Goal: Transaction & Acquisition: Obtain resource

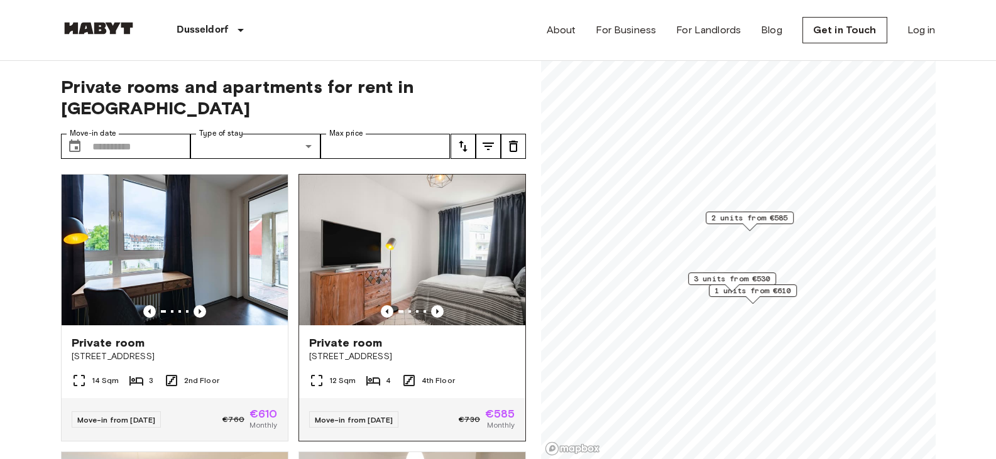
click at [417, 220] on img at bounding box center [412, 250] width 226 height 151
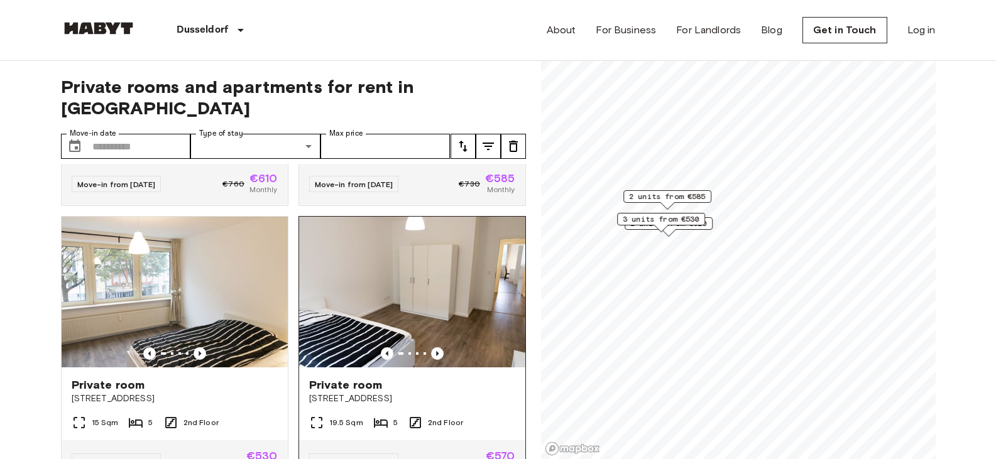
scroll to position [231, 0]
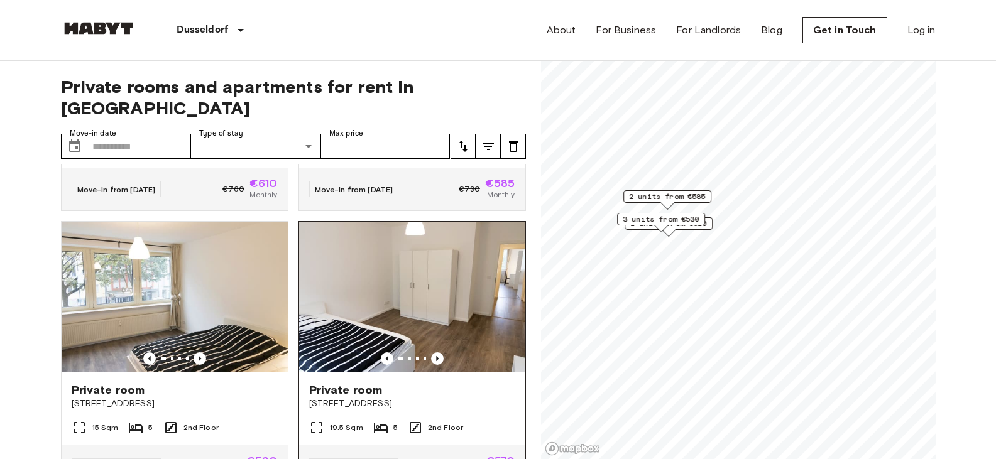
click at [412, 299] on img at bounding box center [412, 297] width 226 height 151
click at [411, 295] on img at bounding box center [412, 297] width 226 height 151
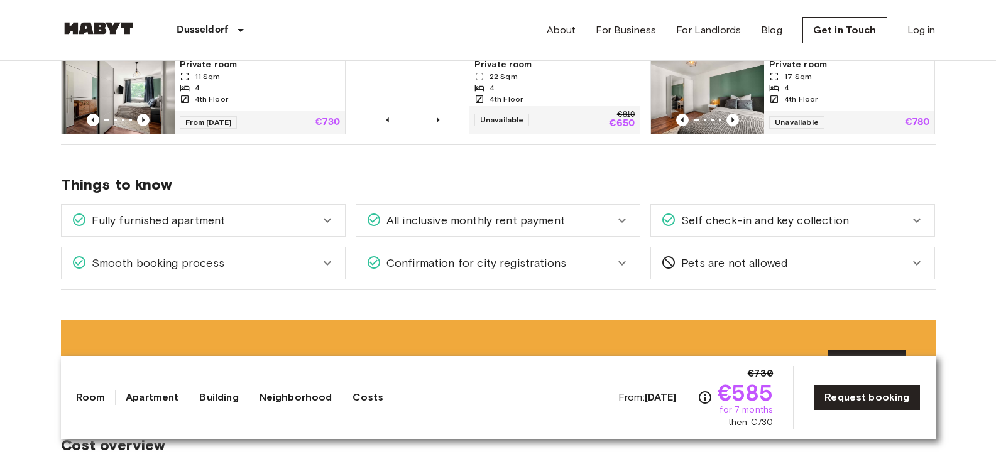
scroll to position [691, 0]
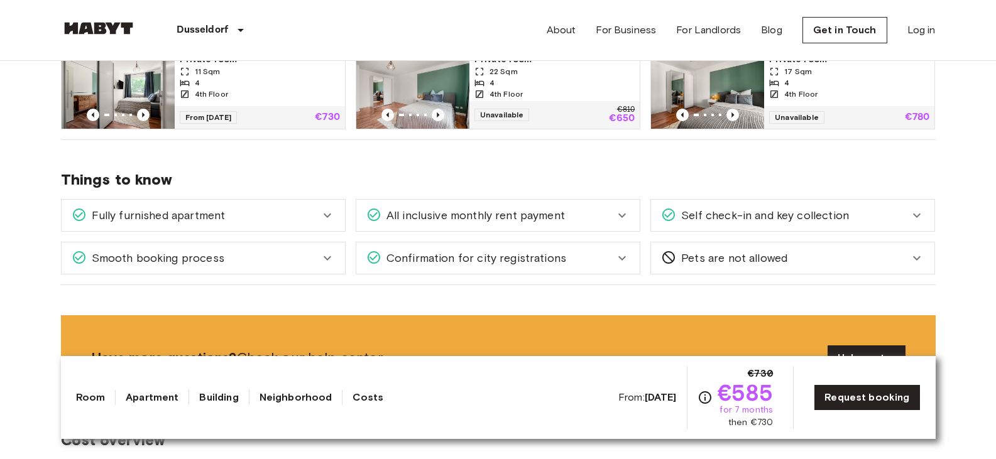
click at [538, 214] on span "All inclusive monthly rent payment" at bounding box center [472, 215] width 183 height 16
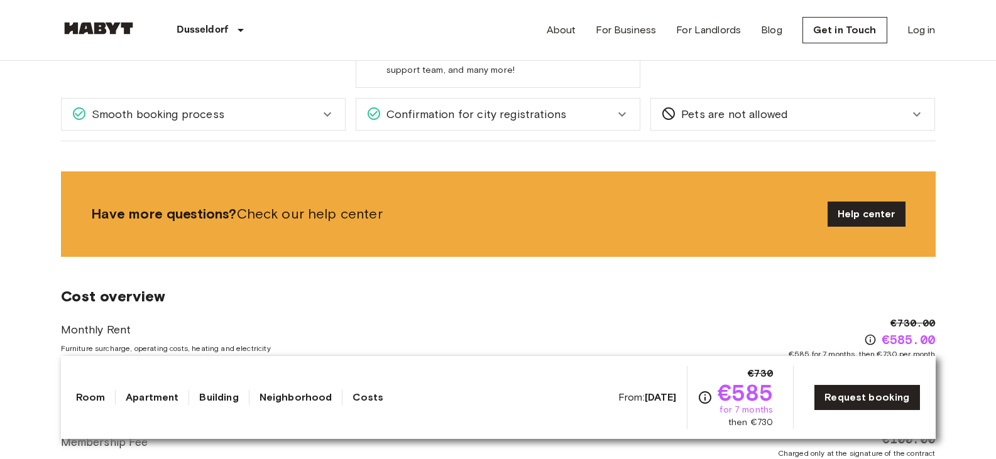
scroll to position [922, 0]
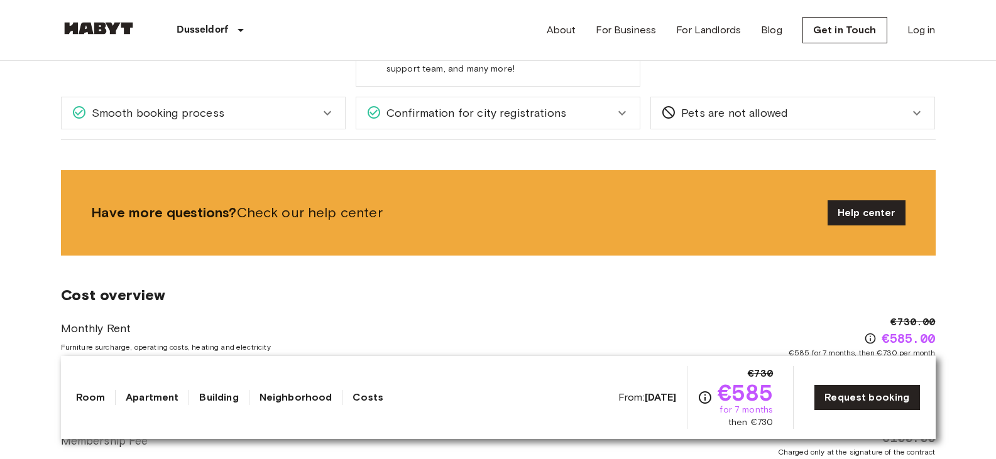
click at [487, 116] on span "Confirmation for city registrations" at bounding box center [473, 113] width 185 height 16
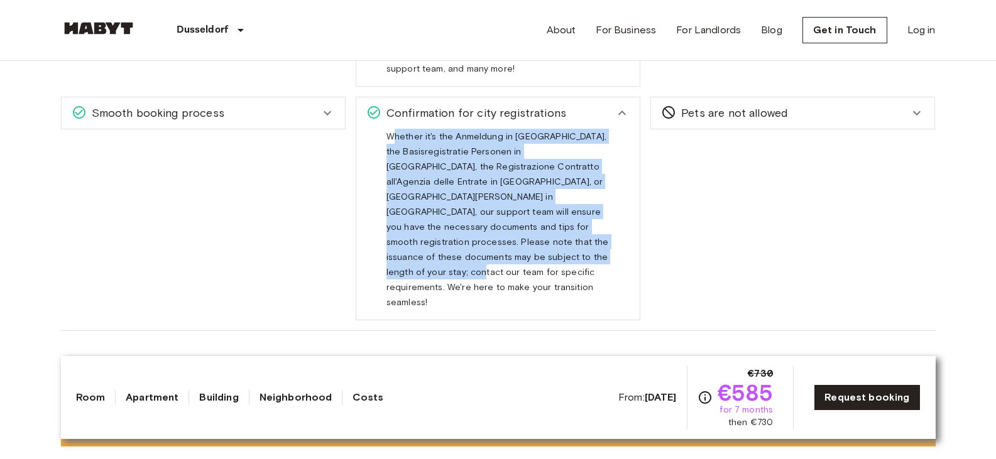
drag, startPoint x: 391, startPoint y: 140, endPoint x: 503, endPoint y: 248, distance: 155.5
click at [509, 251] on div "Whether it's the Anmeldung in [GEOGRAPHIC_DATA], the Basisregistratie Personen …" at bounding box center [497, 219] width 223 height 181
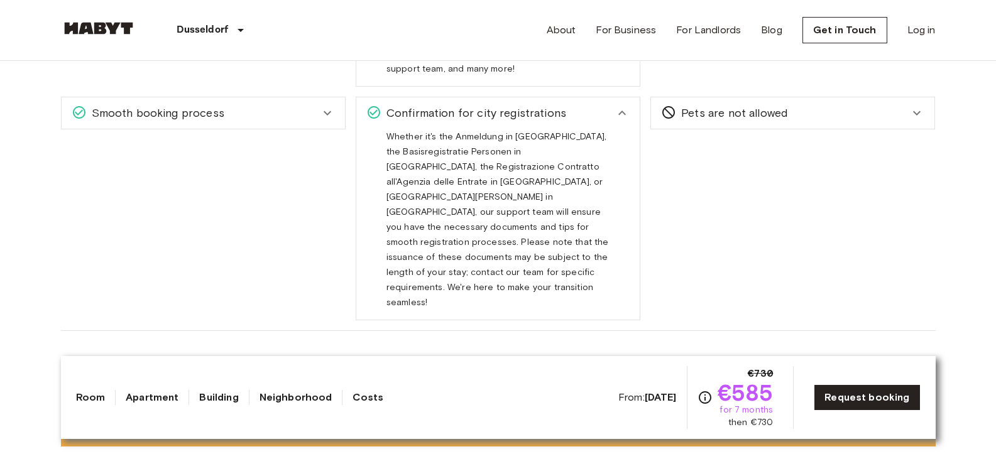
click at [388, 143] on span "Whether it's the Anmeldung in [GEOGRAPHIC_DATA], the Basisregistratie Personen …" at bounding box center [497, 224] width 222 height 187
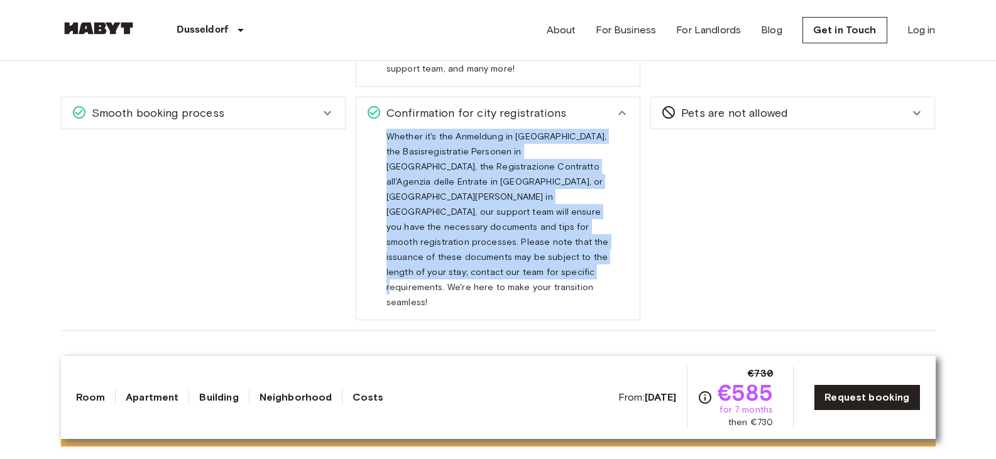
drag, startPoint x: 386, startPoint y: 138, endPoint x: 527, endPoint y: 263, distance: 188.7
click at [530, 268] on span "Whether it's the Anmeldung in [GEOGRAPHIC_DATA], the Basisregistratie Personen …" at bounding box center [497, 224] width 222 height 187
copy span "Whether it's the Anmeldung in [GEOGRAPHIC_DATA], the Basisregistratie Personen …"
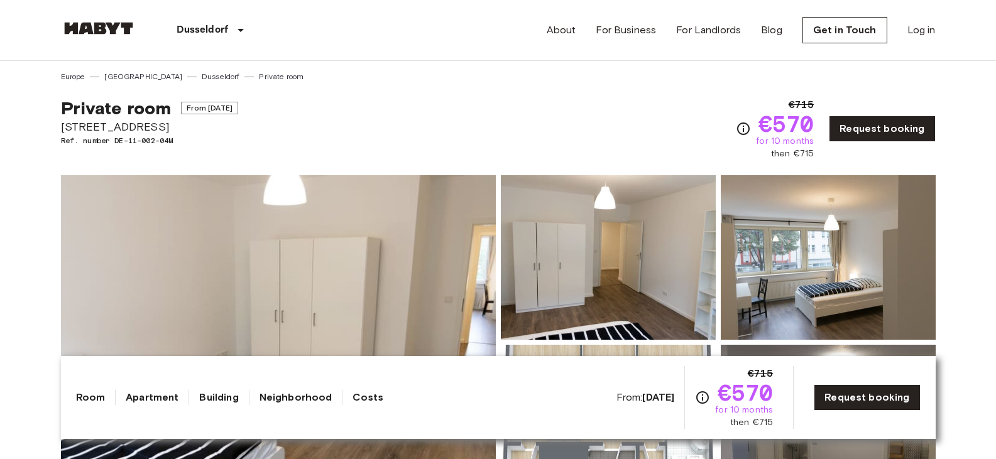
scroll to position [231, 0]
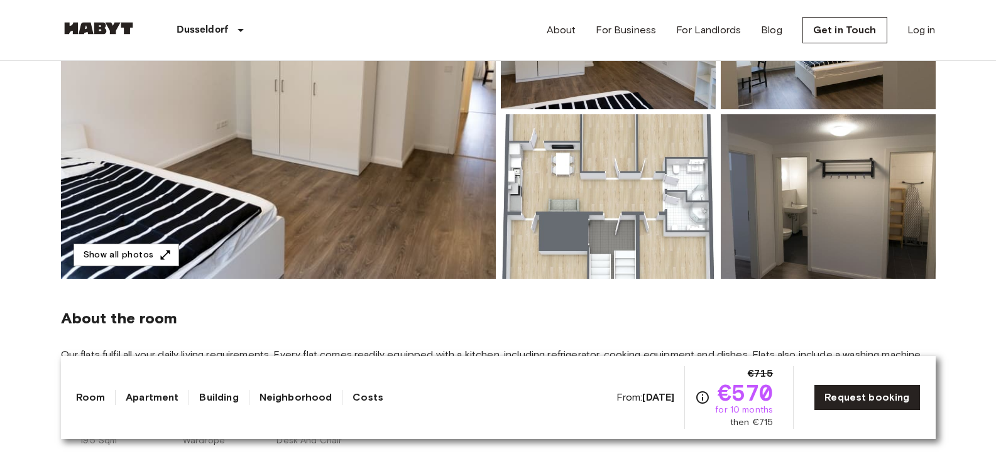
click at [335, 250] on img at bounding box center [278, 112] width 435 height 334
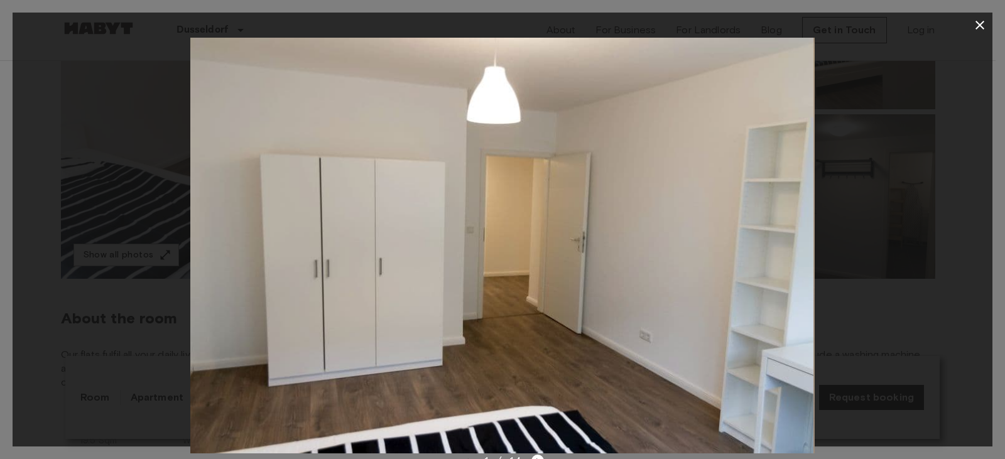
drag, startPoint x: 687, startPoint y: 241, endPoint x: 131, endPoint y: 148, distance: 564.5
click at [62, 151] on div at bounding box center [503, 246] width 980 height 416
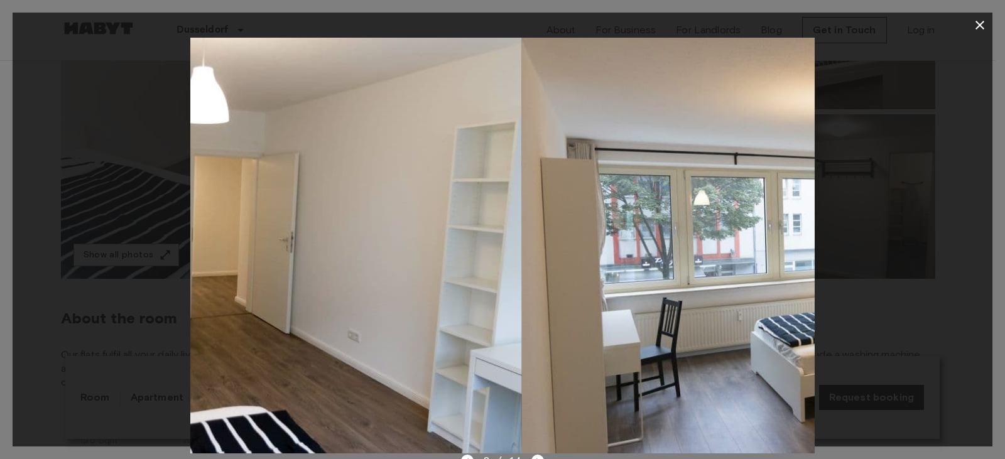
drag, startPoint x: 568, startPoint y: 194, endPoint x: 292, endPoint y: 177, distance: 277.0
click at [292, 178] on img at bounding box center [210, 246] width 624 height 416
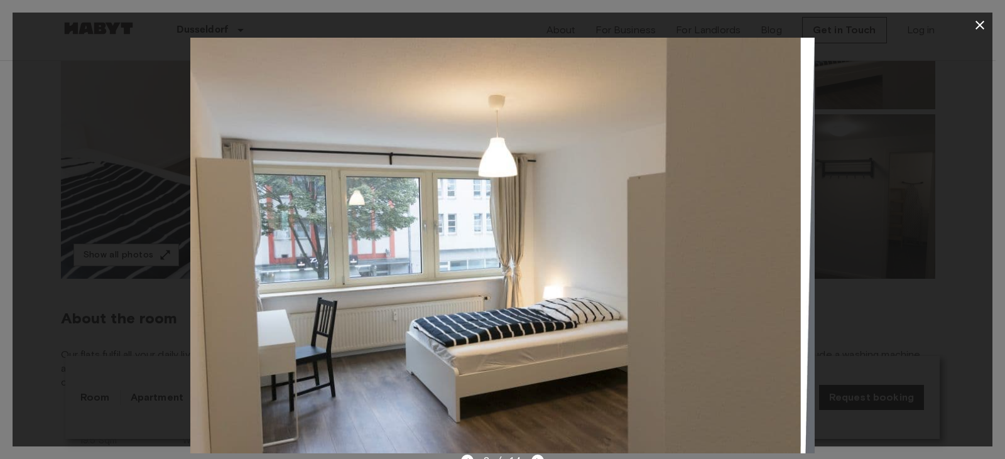
drag, startPoint x: 783, startPoint y: 214, endPoint x: 138, endPoint y: 163, distance: 646.7
click at [148, 168] on div at bounding box center [503, 246] width 980 height 416
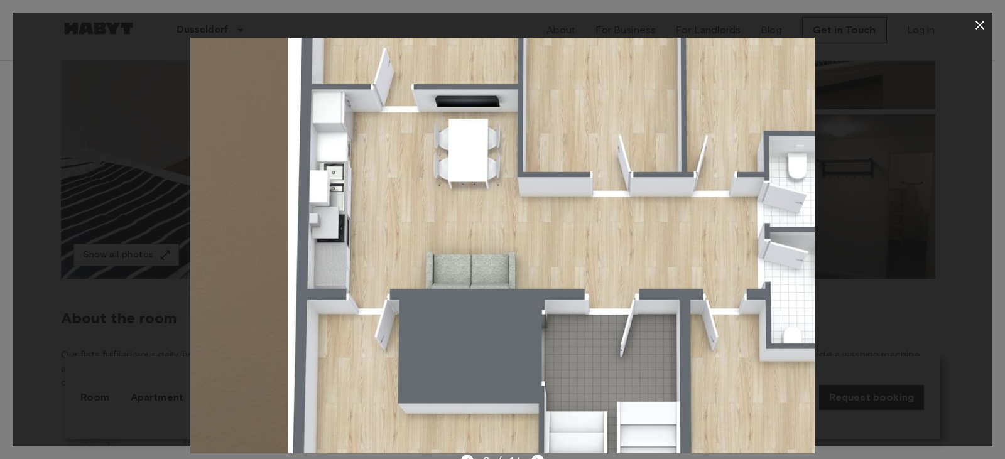
drag, startPoint x: 603, startPoint y: 238, endPoint x: 97, endPoint y: 140, distance: 514.7
click at [97, 150] on div at bounding box center [503, 246] width 980 height 416
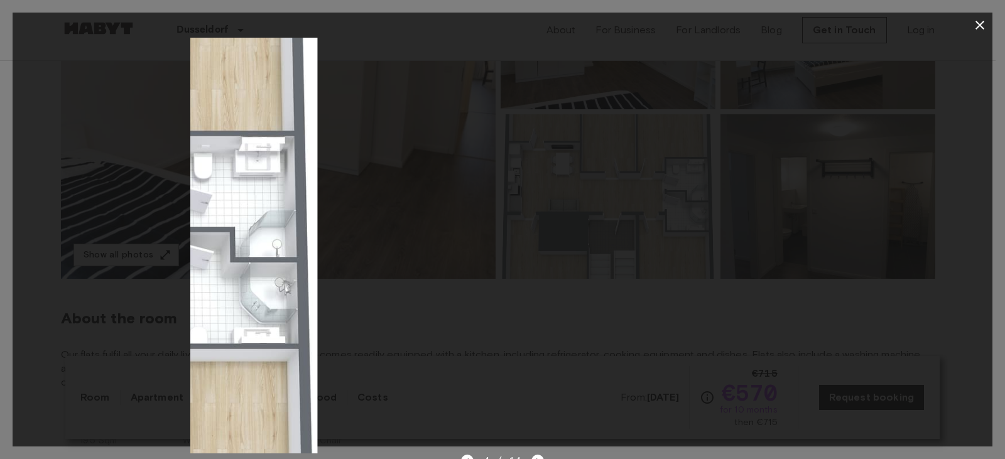
drag, startPoint x: 633, startPoint y: 201, endPoint x: 135, endPoint y: 145, distance: 501.5
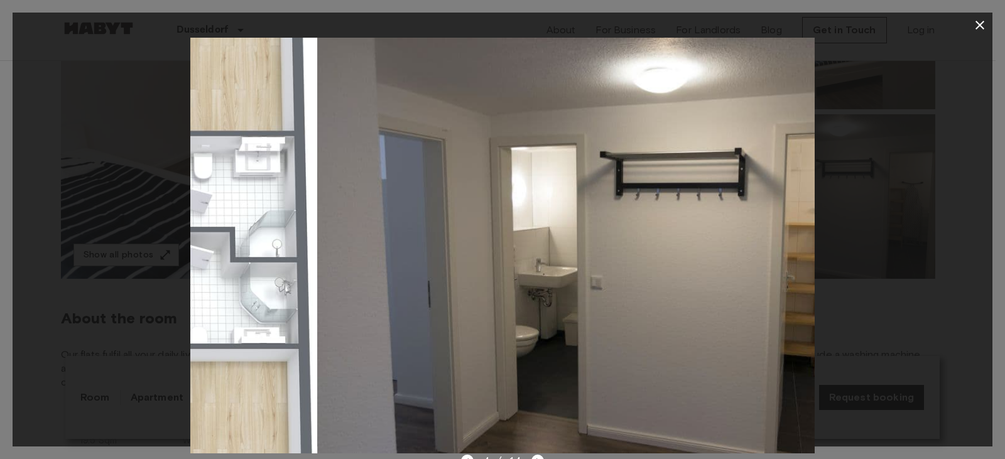
click at [135, 145] on div at bounding box center [503, 246] width 980 height 416
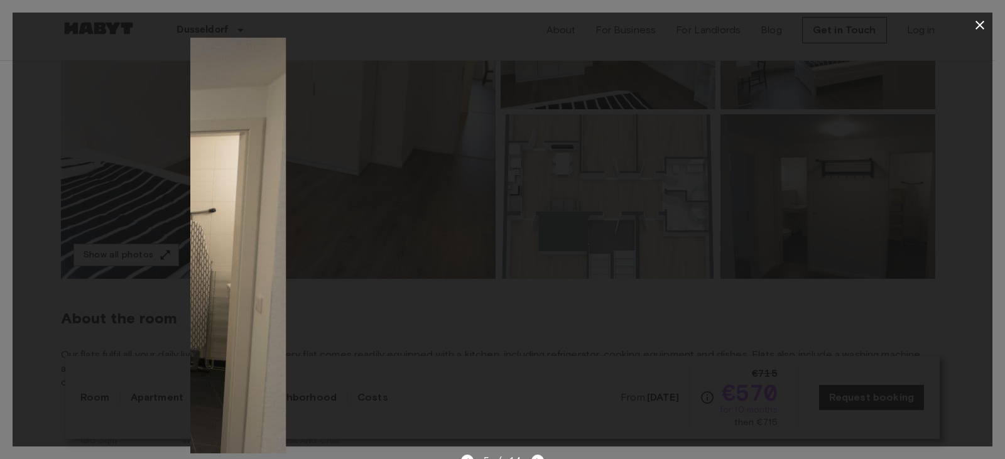
drag, startPoint x: 596, startPoint y: 178, endPoint x: 58, endPoint y: 116, distance: 541.4
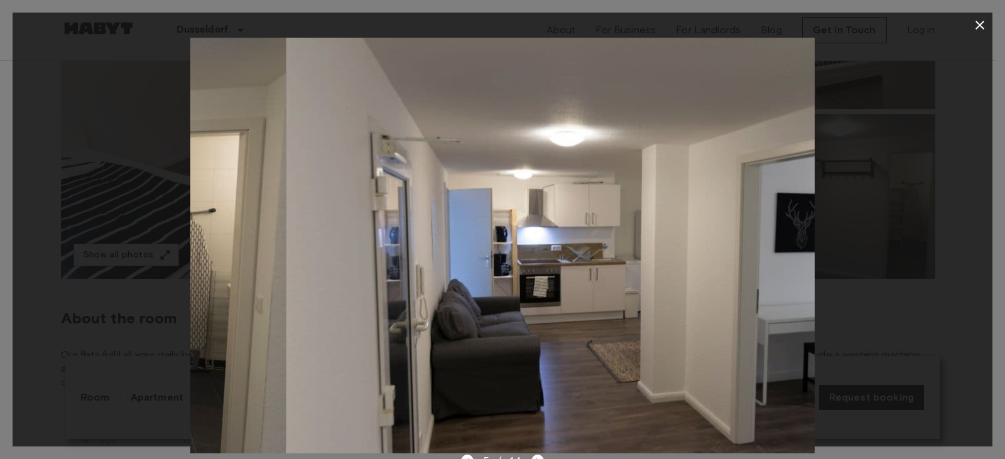
click at [62, 124] on div at bounding box center [503, 246] width 980 height 416
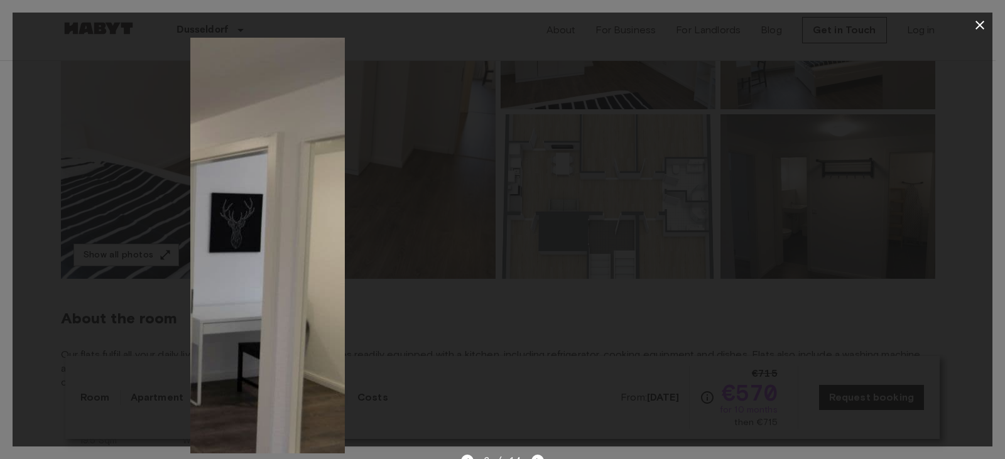
drag, startPoint x: 578, startPoint y: 204, endPoint x: 104, endPoint y: 128, distance: 479.8
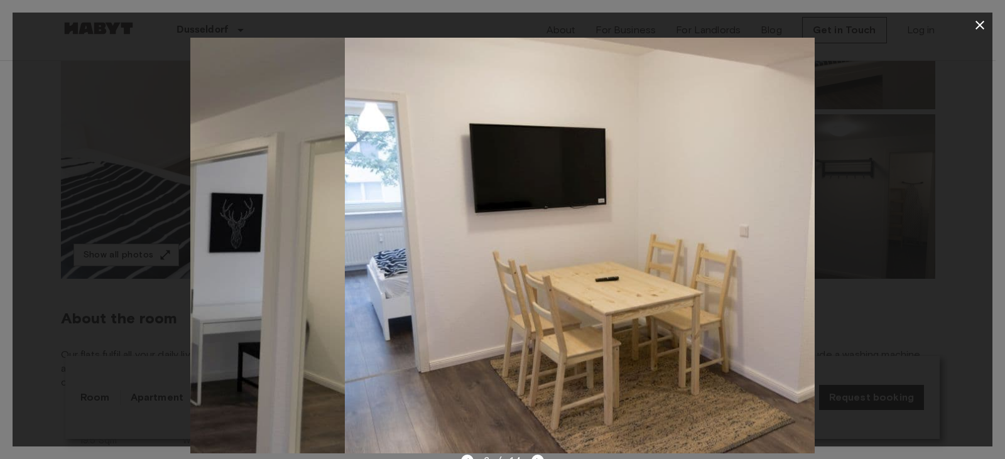
click at [104, 133] on div at bounding box center [503, 246] width 980 height 416
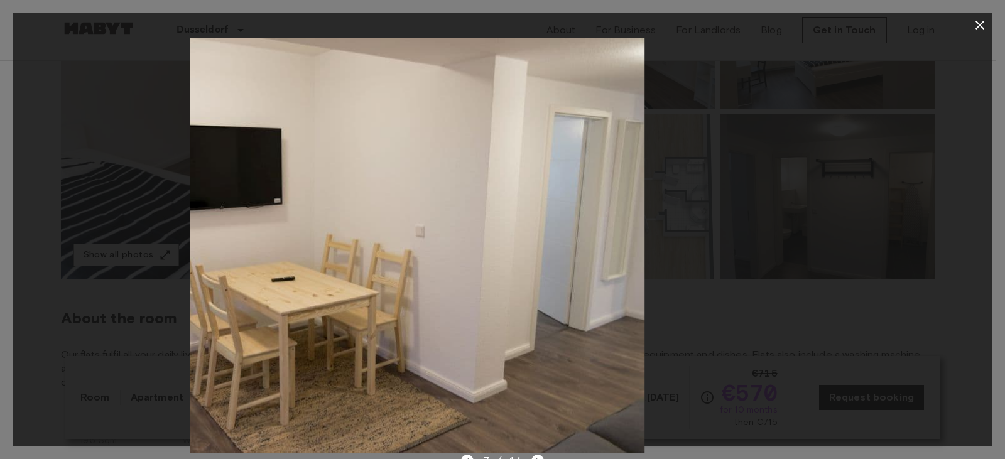
drag, startPoint x: 475, startPoint y: 202, endPoint x: 247, endPoint y: 143, distance: 235.6
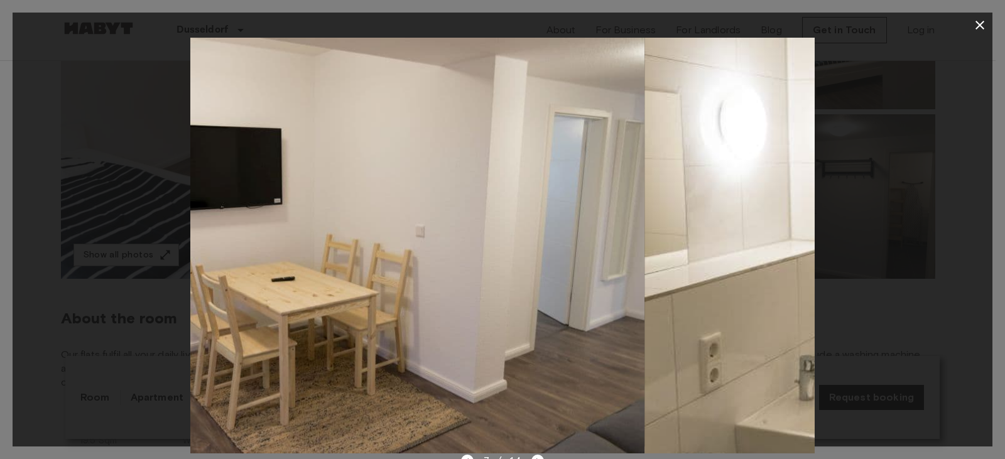
click at [248, 145] on img at bounding box center [333, 246] width 624 height 416
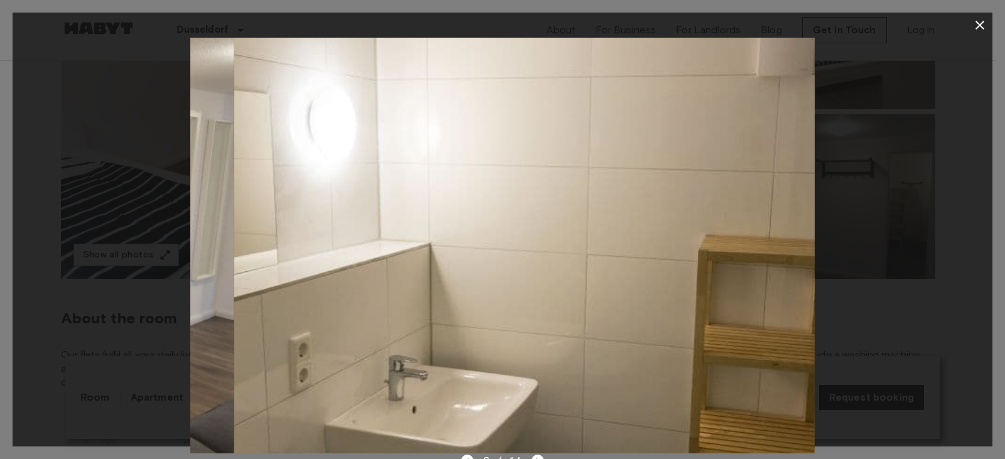
drag, startPoint x: 549, startPoint y: 208, endPoint x: 525, endPoint y: 198, distance: 26.5
click at [532, 203] on img at bounding box center [546, 246] width 624 height 416
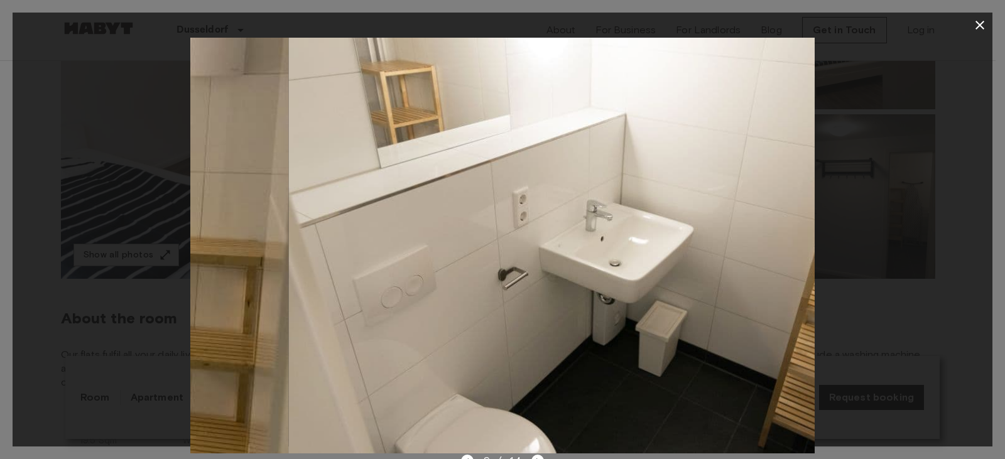
click at [454, 204] on img at bounding box center [600, 246] width 624 height 416
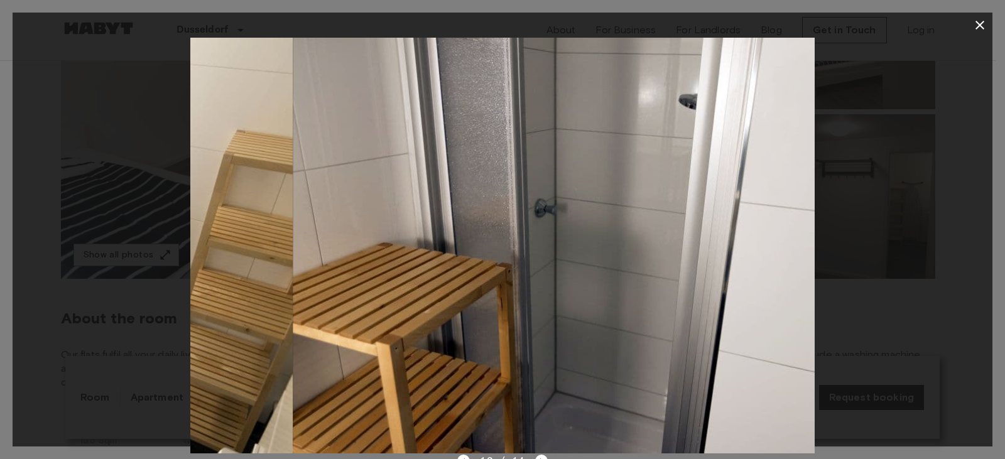
click at [476, 190] on img at bounding box center [605, 246] width 624 height 416
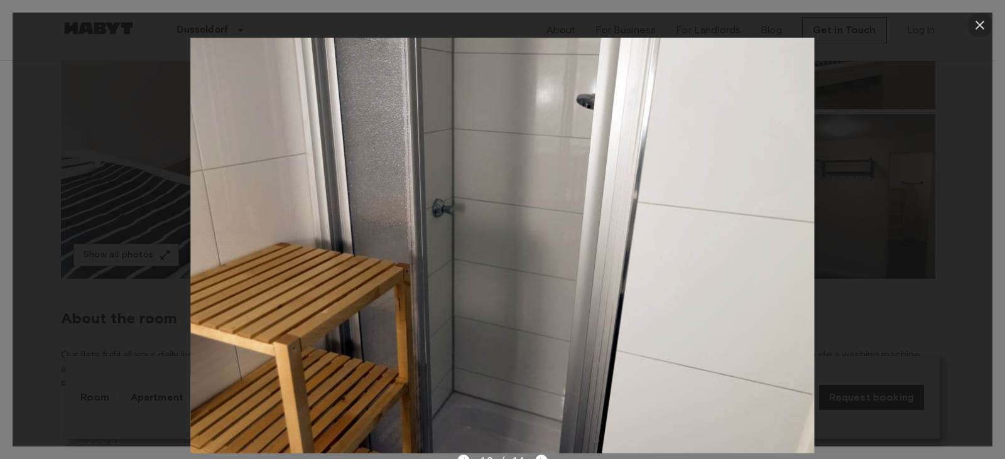
click at [985, 25] on icon "button" at bounding box center [980, 25] width 15 height 15
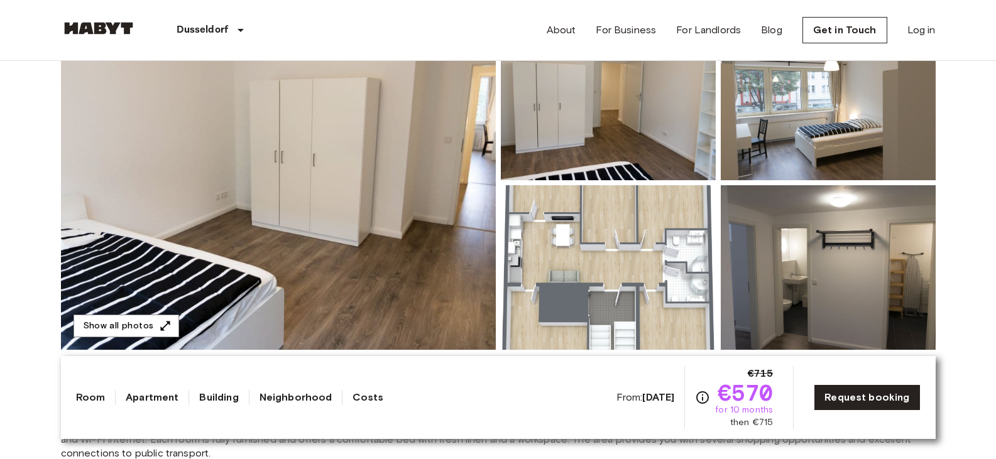
scroll to position [0, 0]
